Goal: Information Seeking & Learning: Learn about a topic

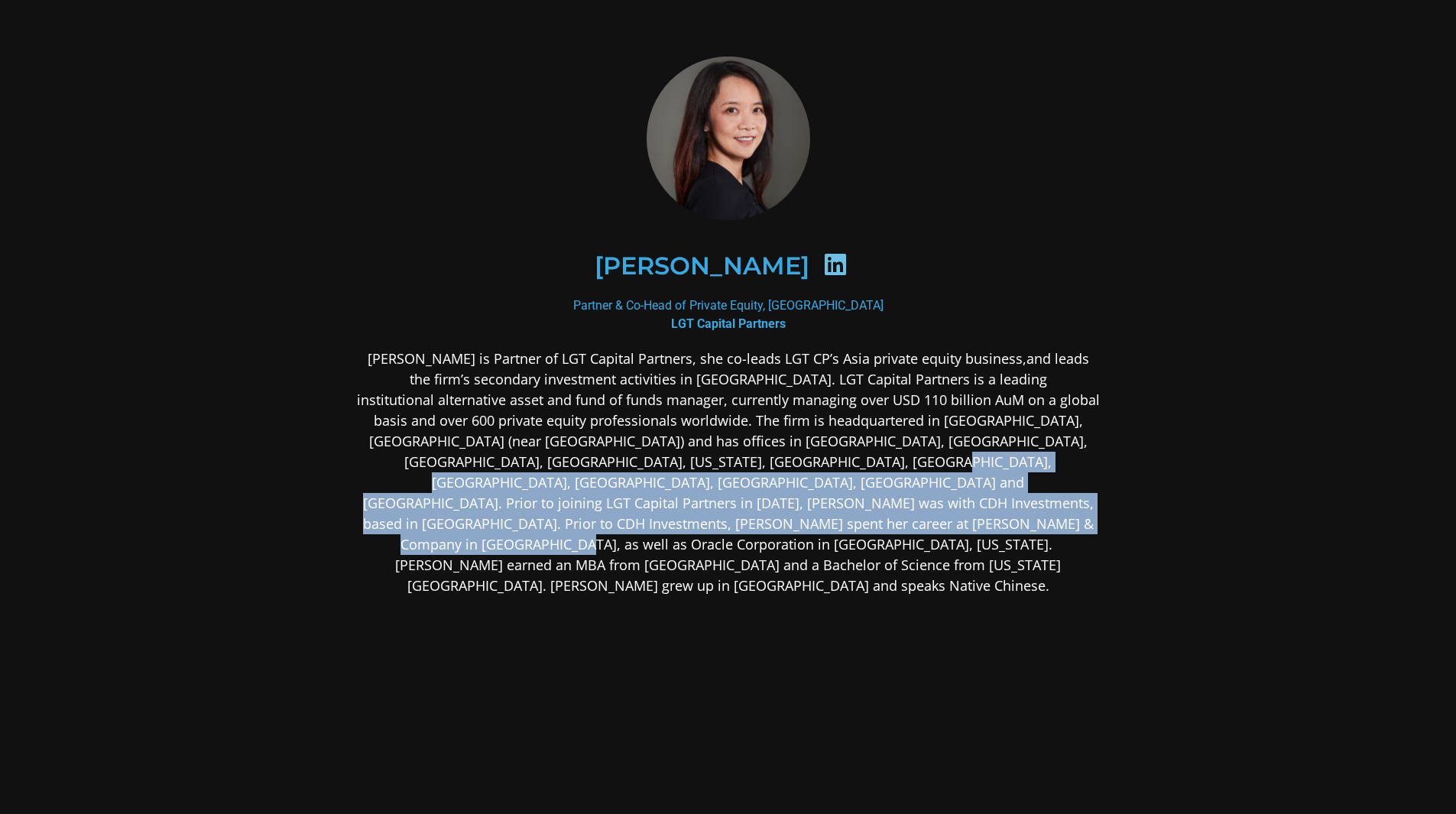
drag, startPoint x: 698, startPoint y: 500, endPoint x: 705, endPoint y: 457, distance: 43.6
click at [705, 457] on p "[PERSON_NAME] is Partner of LGT Capital Partners, she co-leads LGT CP’s Asia pr…" at bounding box center [728, 472] width 742 height 248
drag, startPoint x: 705, startPoint y: 457, endPoint x: 719, endPoint y: 520, distance: 64.5
click at [719, 520] on p "[PERSON_NAME] is Partner of LGT Capital Partners, she co-leads LGT CP’s Asia pr…" at bounding box center [728, 472] width 742 height 248
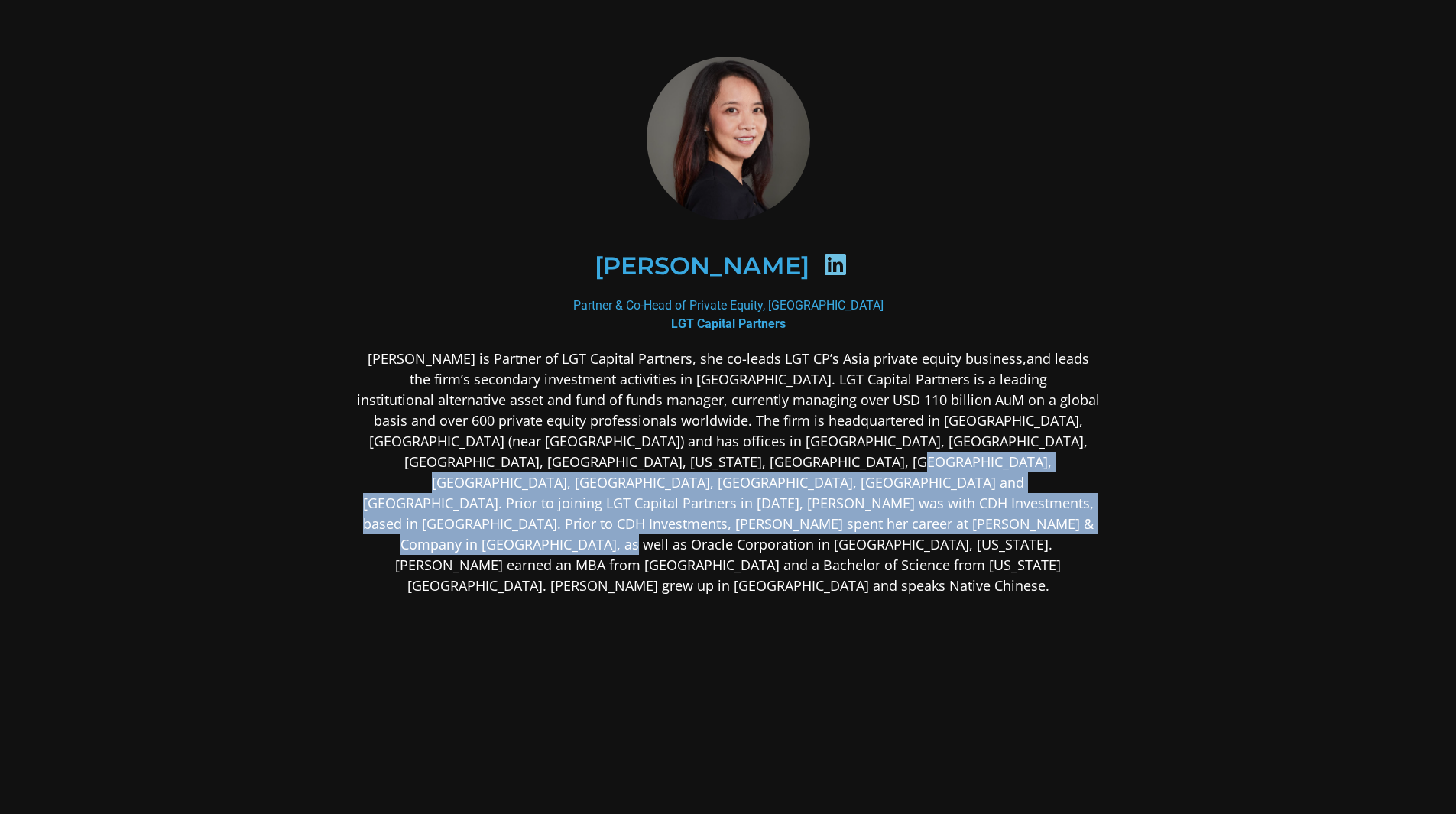
click at [719, 520] on p "[PERSON_NAME] is Partner of LGT Capital Partners, she co-leads LGT CP’s Asia pr…" at bounding box center [728, 472] width 742 height 248
drag, startPoint x: 719, startPoint y: 535, endPoint x: 725, endPoint y: 464, distance: 71.3
click at [725, 464] on div "[PERSON_NAME] is Partner of LGT Capital Partners, she co-leads LGT CP’s Asia pr…" at bounding box center [728, 593] width 742 height 489
click at [725, 464] on p "[PERSON_NAME] is Partner of LGT Capital Partners, she co-leads LGT CP’s Asia pr…" at bounding box center [728, 472] width 742 height 248
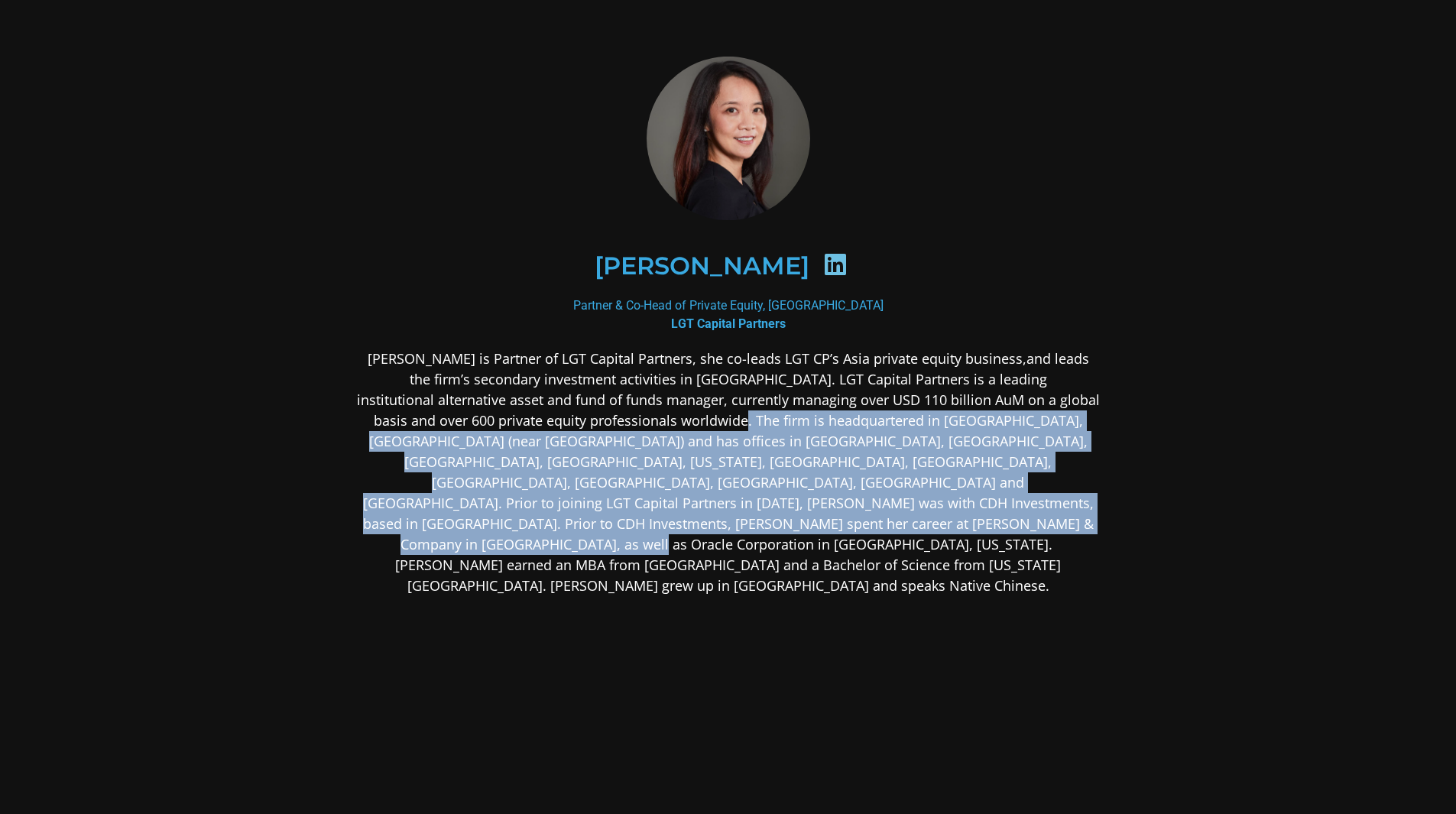
drag, startPoint x: 725, startPoint y: 412, endPoint x: 770, endPoint y: 533, distance: 129.1
click at [770, 533] on p "[PERSON_NAME] is Partner of LGT Capital Partners, she co-leads LGT CP’s Asia pr…" at bounding box center [728, 472] width 742 height 248
drag, startPoint x: 762, startPoint y: 510, endPoint x: 703, endPoint y: 410, distance: 116.1
click at [703, 410] on p "[PERSON_NAME] is Partner of LGT Capital Partners, she co-leads LGT CP’s Asia pr…" at bounding box center [728, 472] width 742 height 248
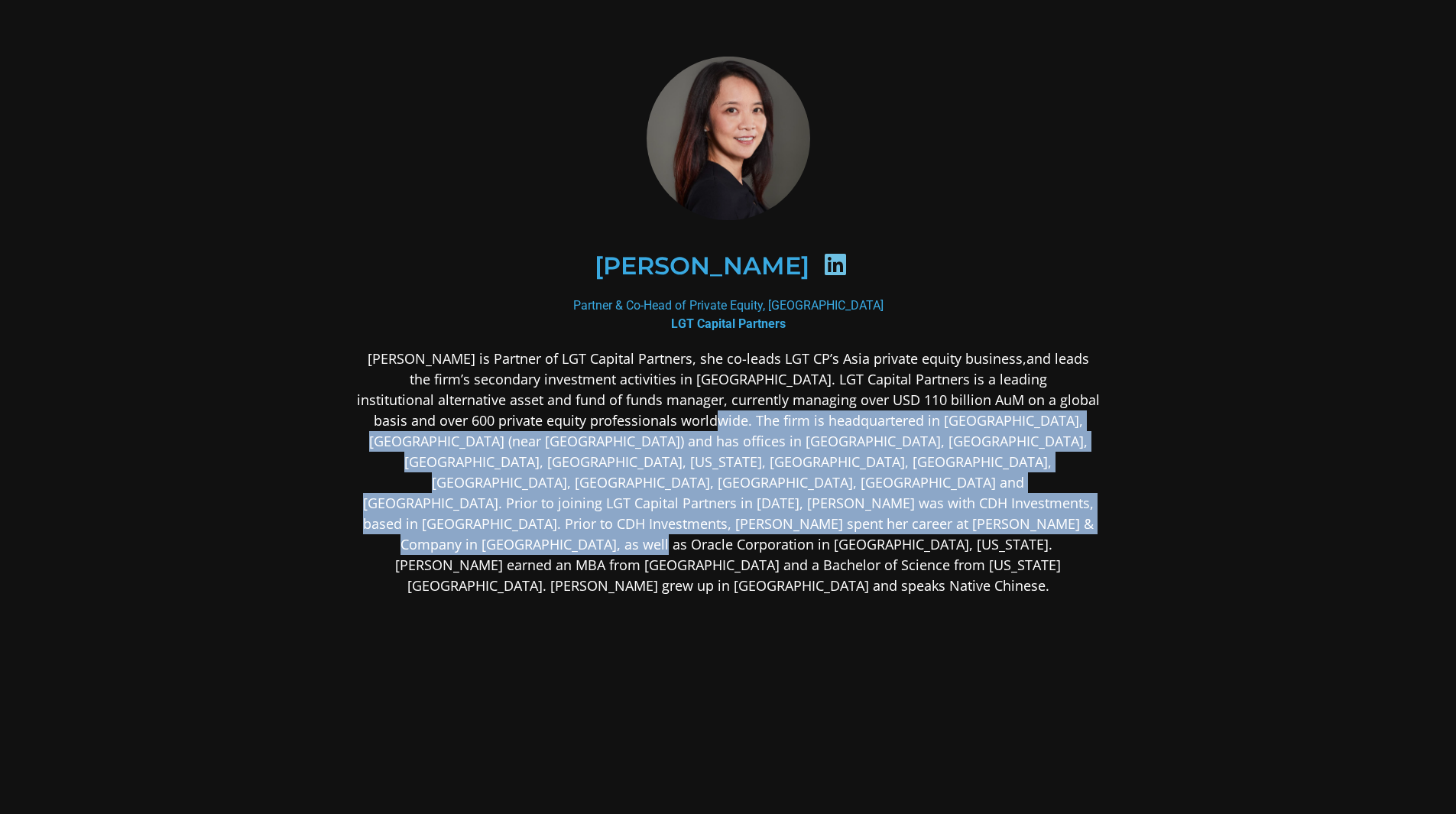
click at [703, 410] on p "[PERSON_NAME] is Partner of LGT Capital Partners, she co-leads LGT CP’s Asia pr…" at bounding box center [728, 472] width 742 height 248
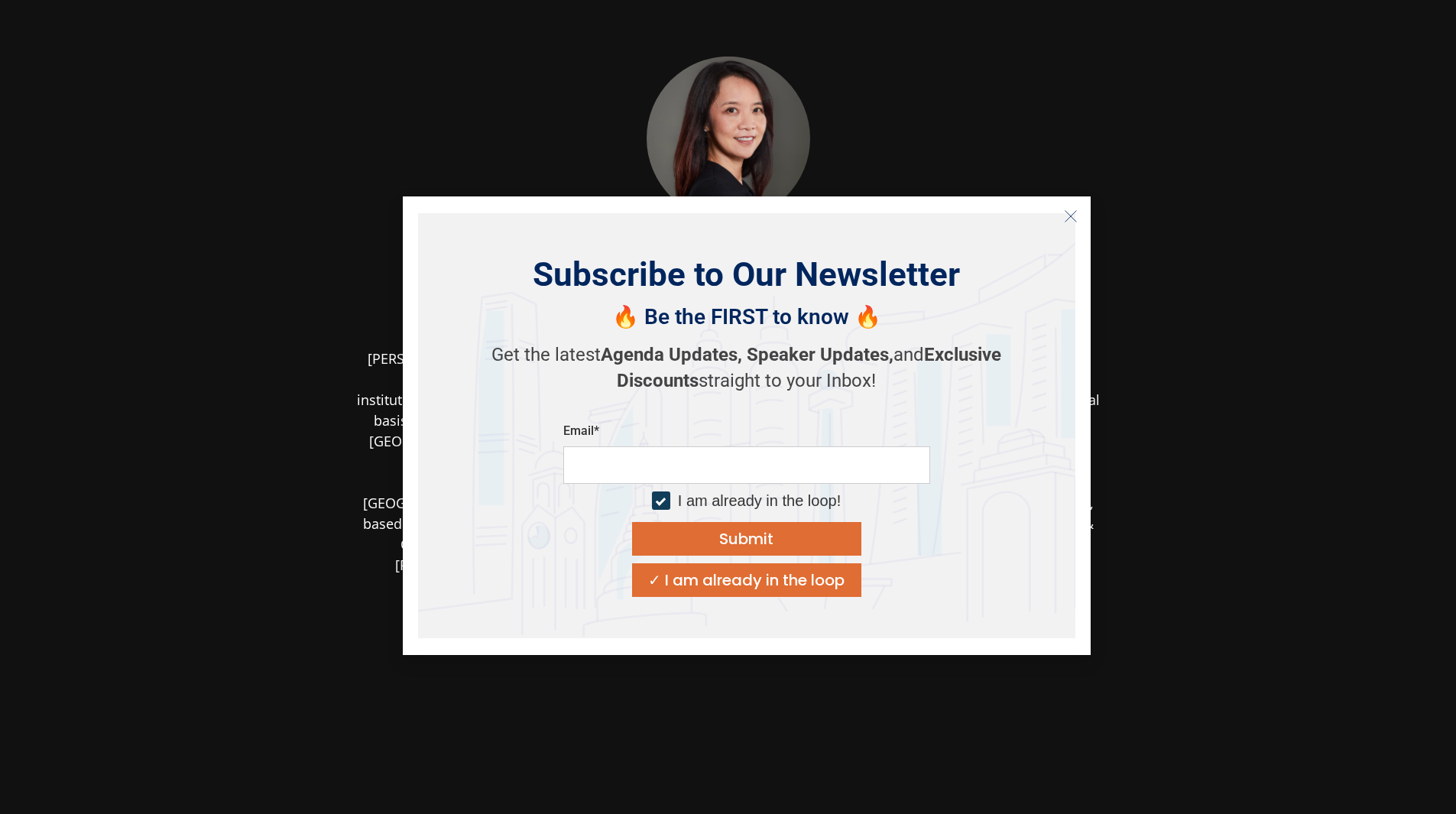
drag, startPoint x: 701, startPoint y: 429, endPoint x: 1099, endPoint y: 319, distance: 412.9
click at [1027, 371] on div "Subscribe to Our Newsletter 🔥 Be the FIRST to know 🔥 Get the latest Agenda Upda…" at bounding box center [746, 425] width 657 height 425
click at [1077, 216] on icon "Close" at bounding box center [1071, 216] width 13 height 13
